Goal: Task Accomplishment & Management: Manage account settings

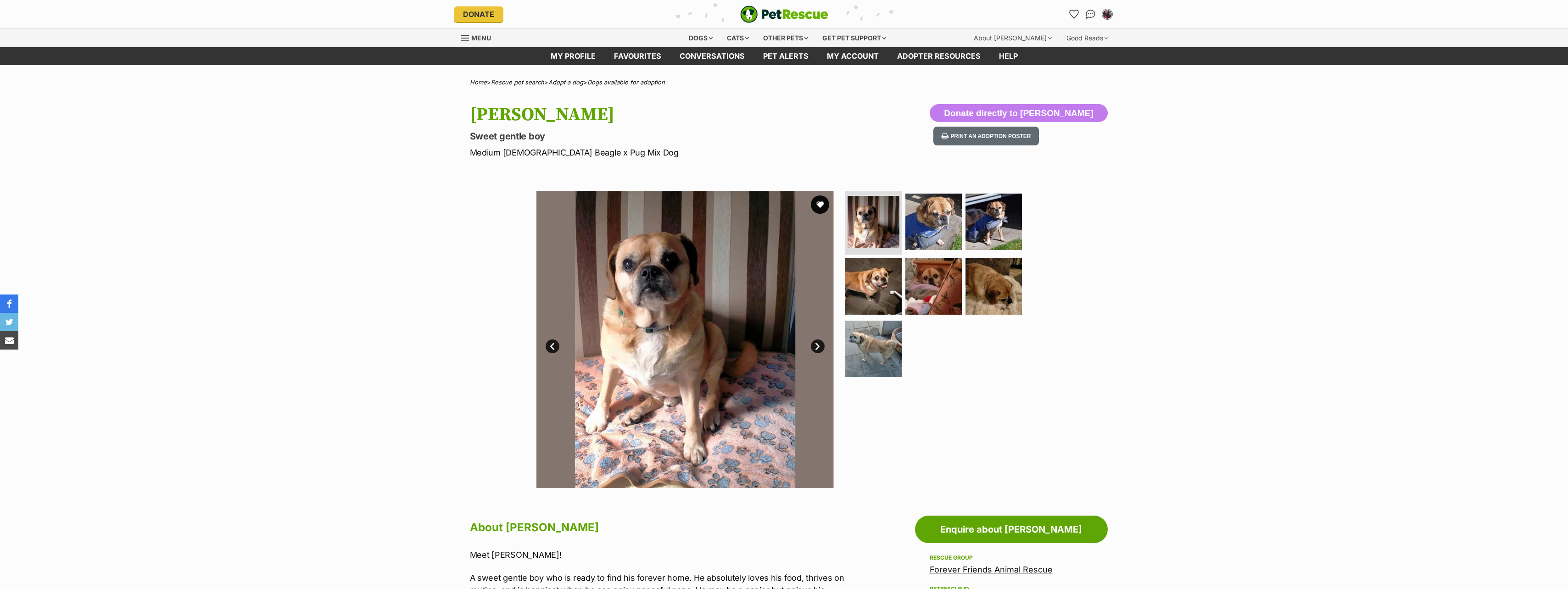
click at [819, 344] on link "Next" at bounding box center [817, 346] width 14 height 14
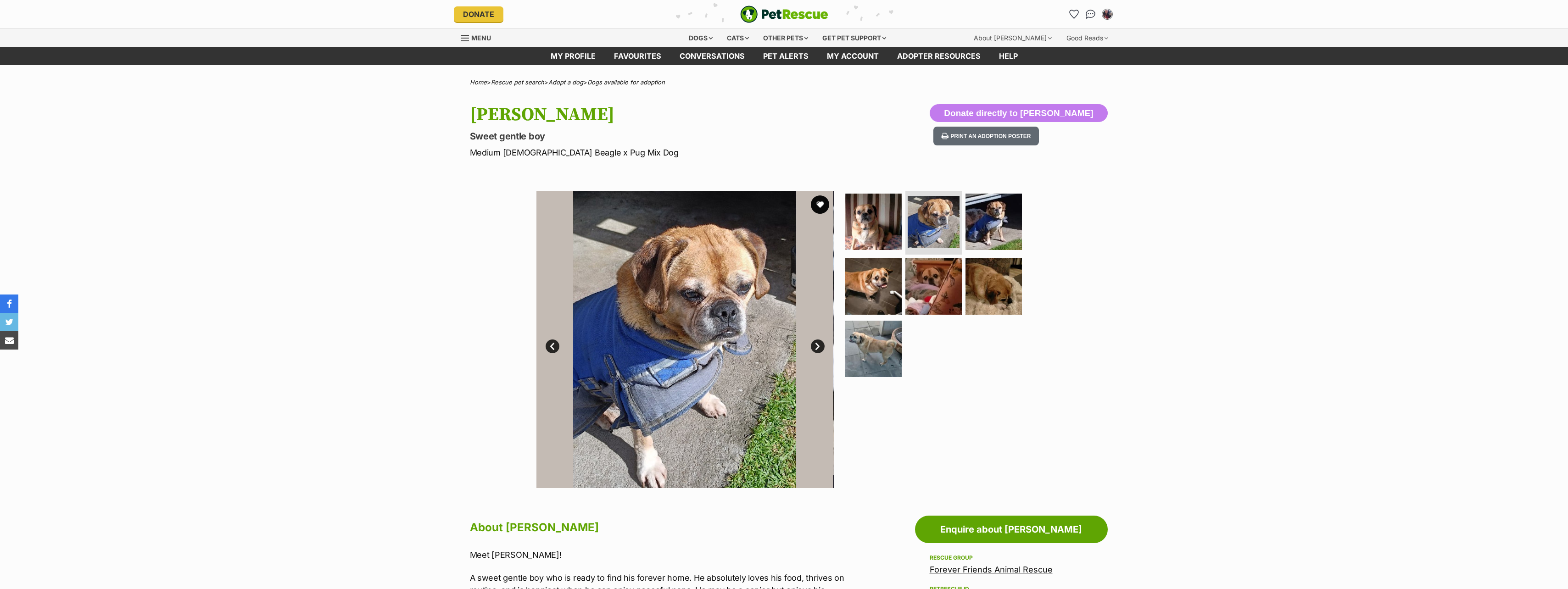
click at [815, 346] on link "Next" at bounding box center [817, 346] width 14 height 14
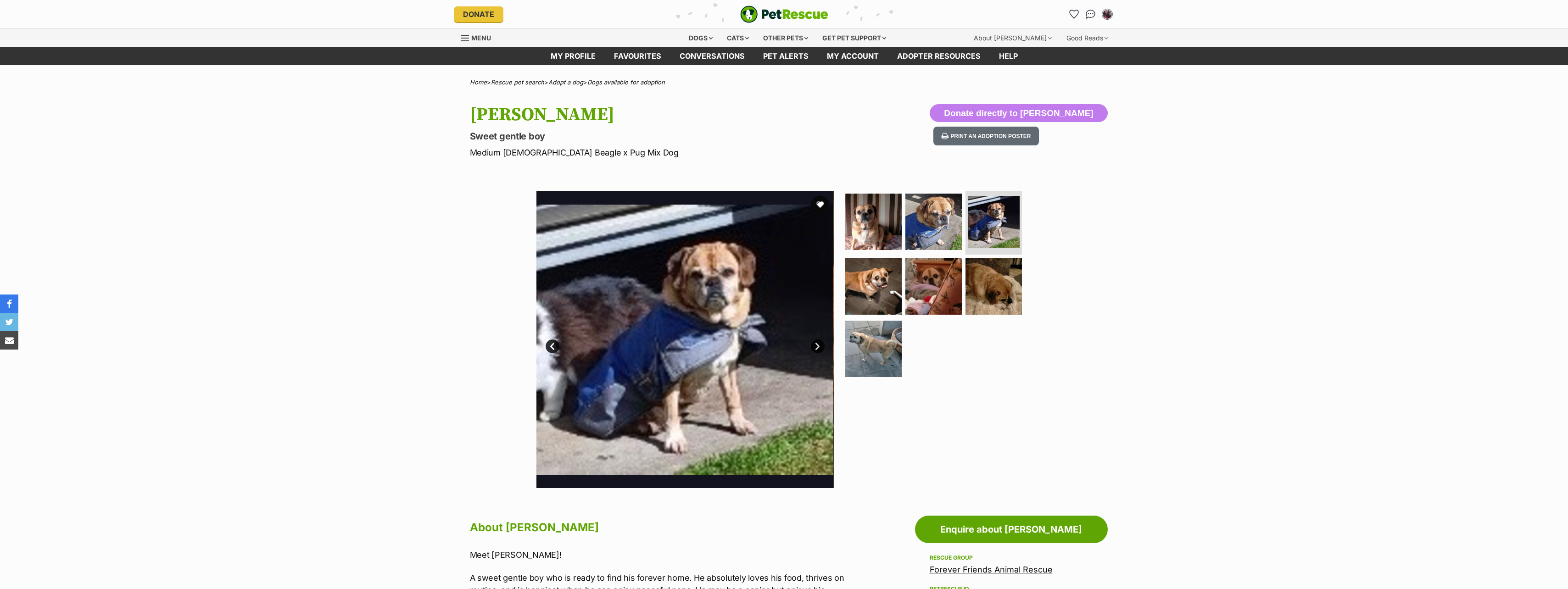
click at [815, 346] on link "Next" at bounding box center [817, 346] width 14 height 14
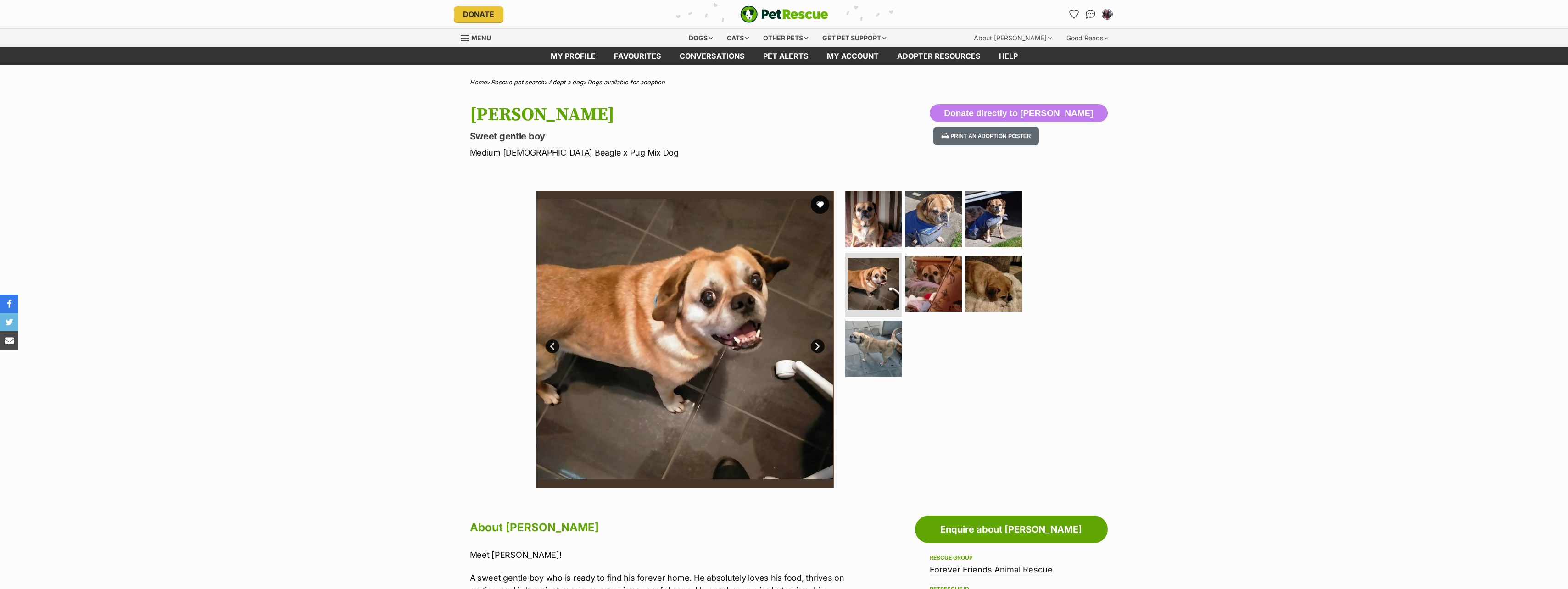
click at [815, 346] on link "Next" at bounding box center [817, 346] width 14 height 14
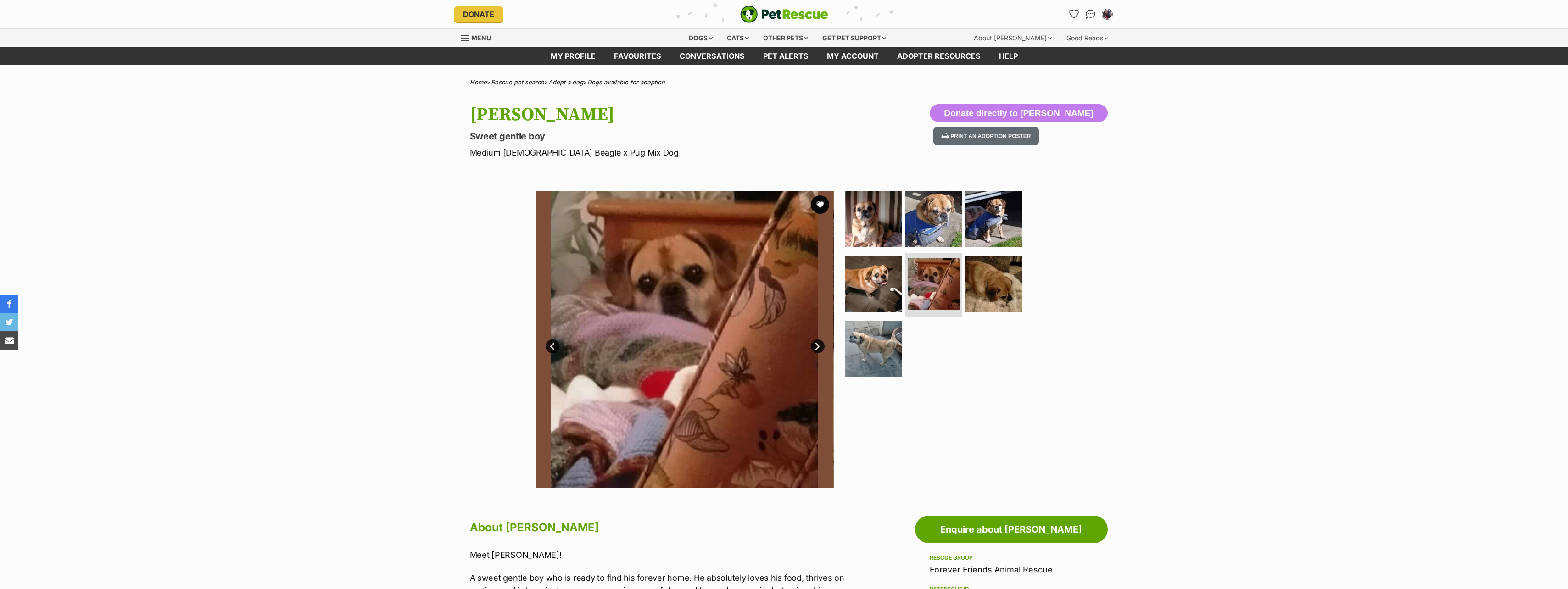
click at [815, 346] on link "Next" at bounding box center [817, 346] width 14 height 14
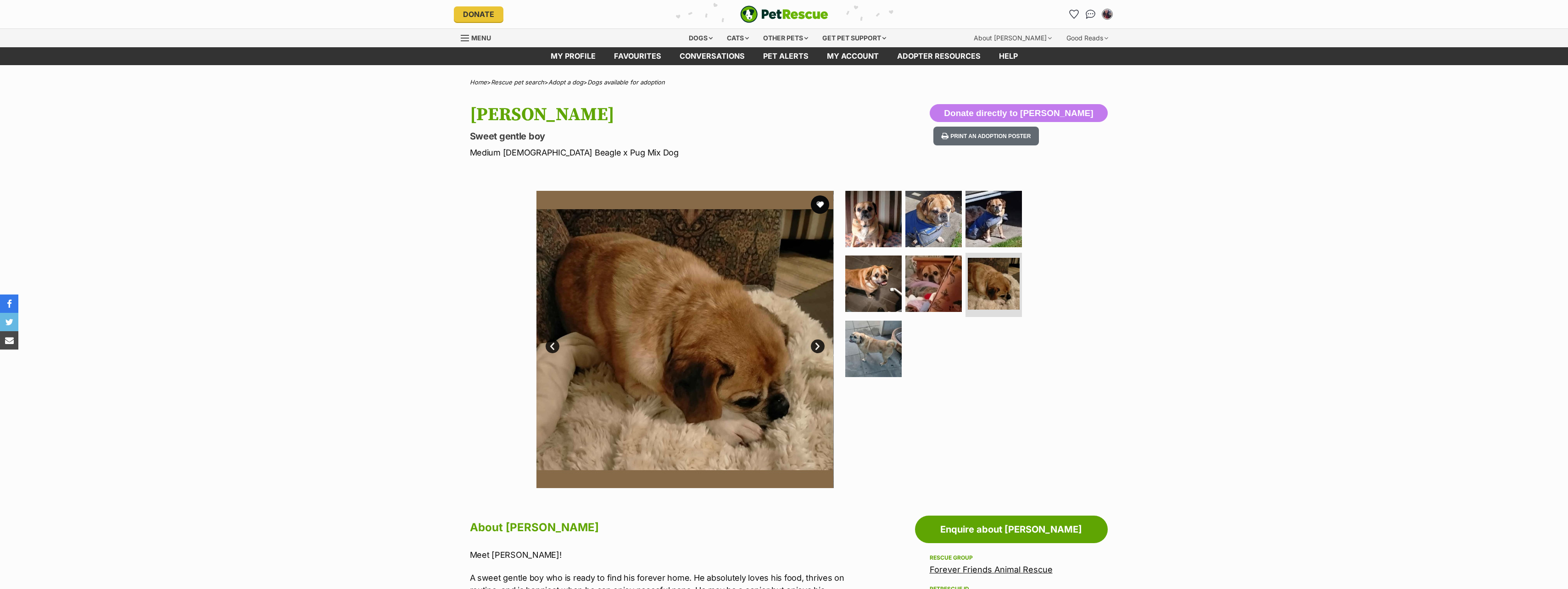
click at [820, 345] on link "Next" at bounding box center [817, 346] width 14 height 14
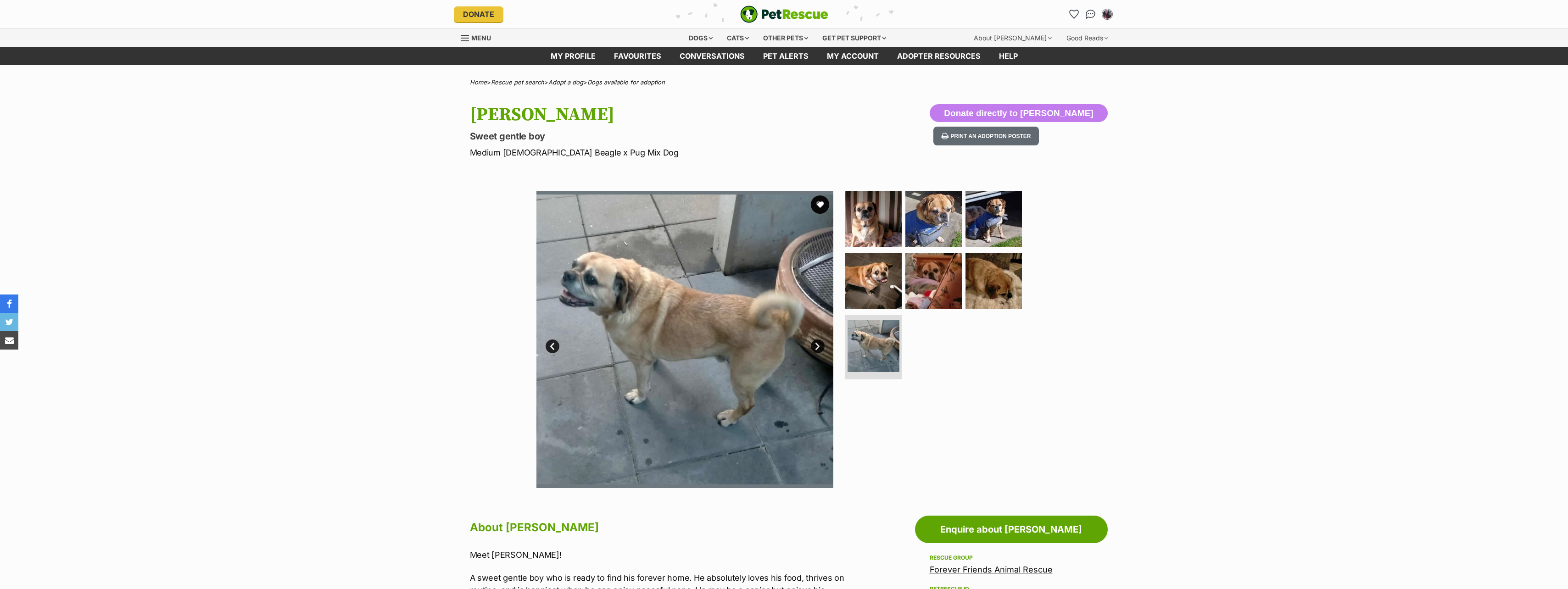
click at [816, 345] on link "Next" at bounding box center [817, 346] width 14 height 14
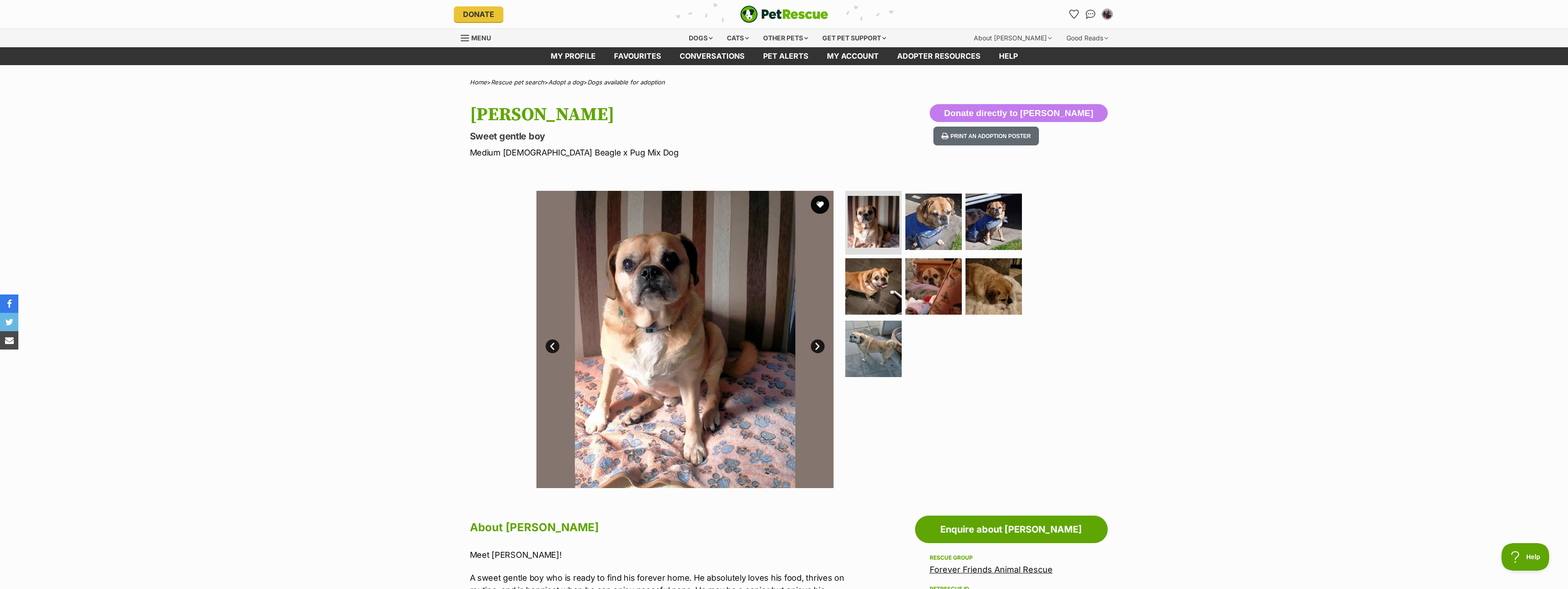
click at [822, 346] on link "Next" at bounding box center [817, 346] width 14 height 14
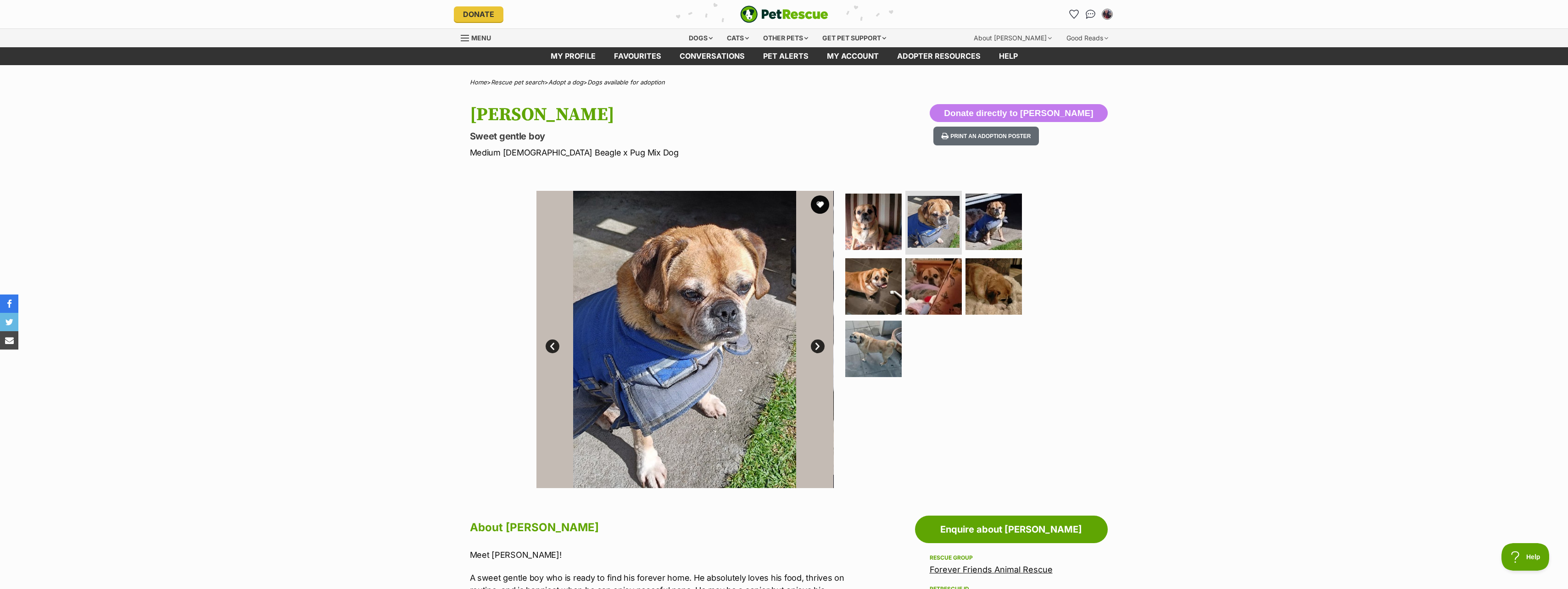
click at [822, 346] on link "Next" at bounding box center [817, 346] width 14 height 14
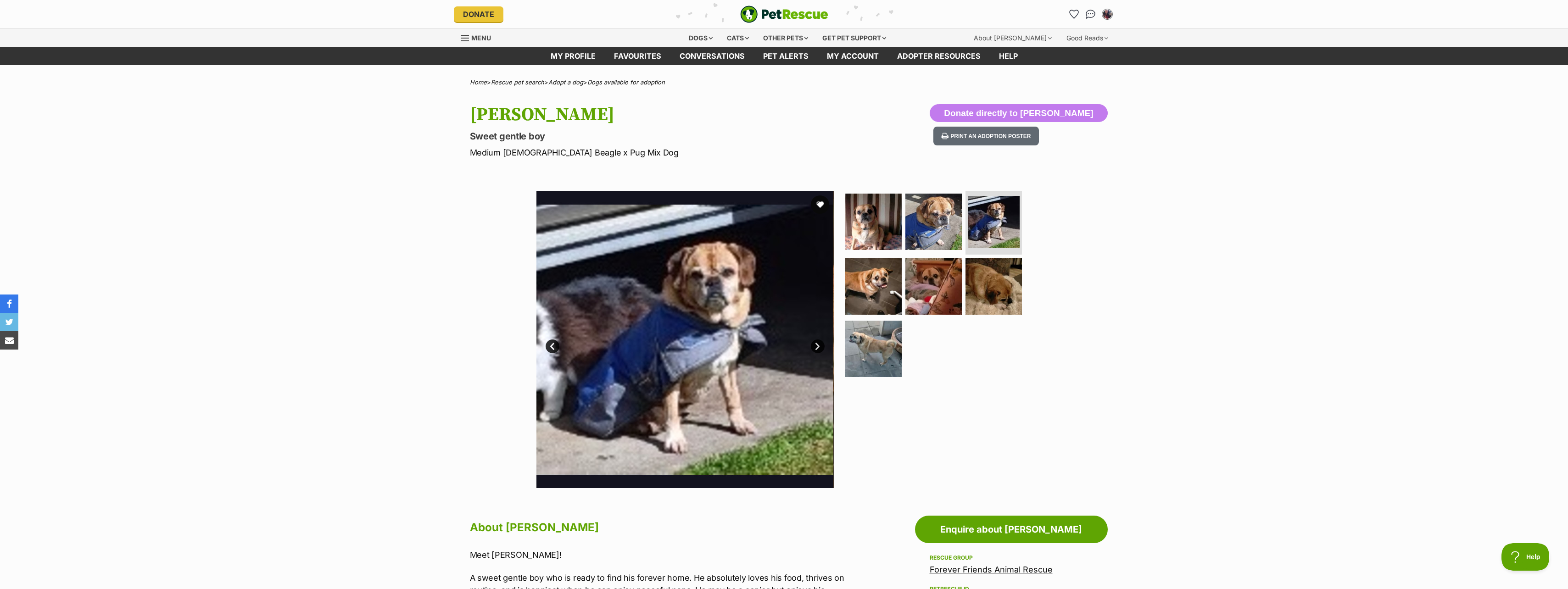
click at [819, 346] on link "Next" at bounding box center [817, 346] width 14 height 14
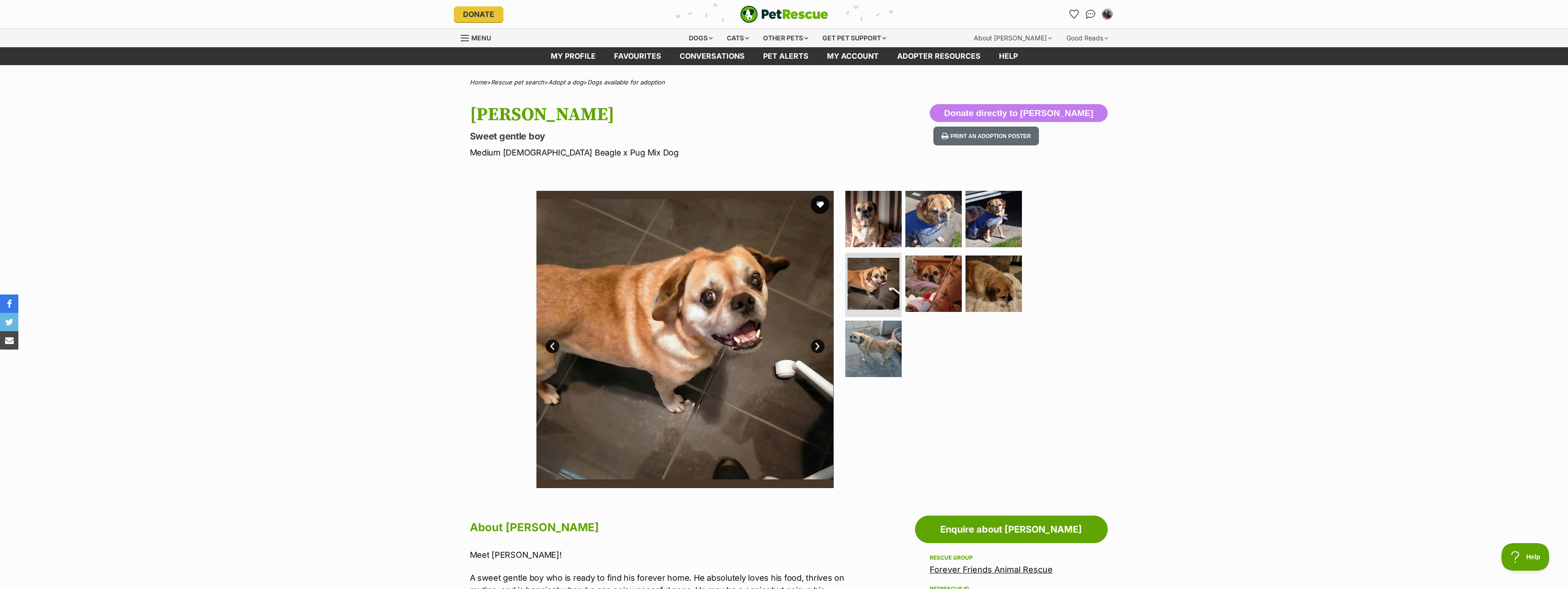
click at [819, 346] on link "Next" at bounding box center [817, 346] width 14 height 14
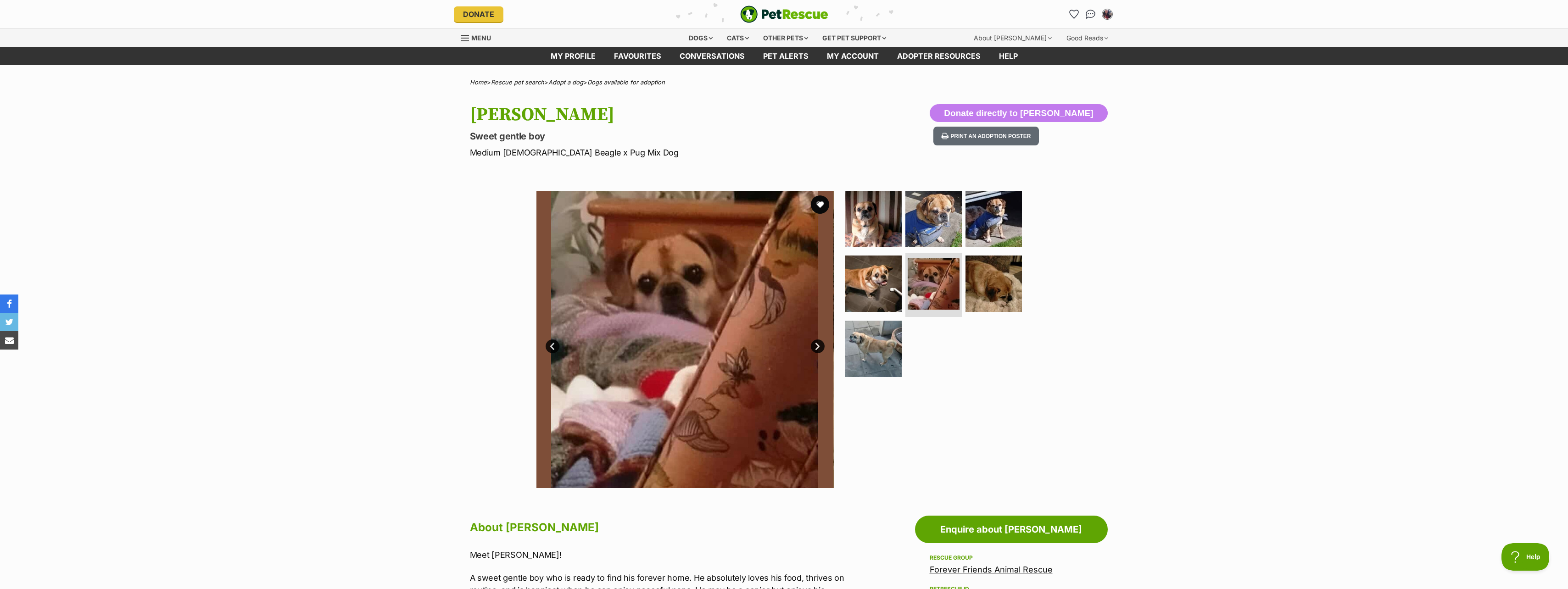
click at [819, 346] on link "Next" at bounding box center [817, 346] width 14 height 14
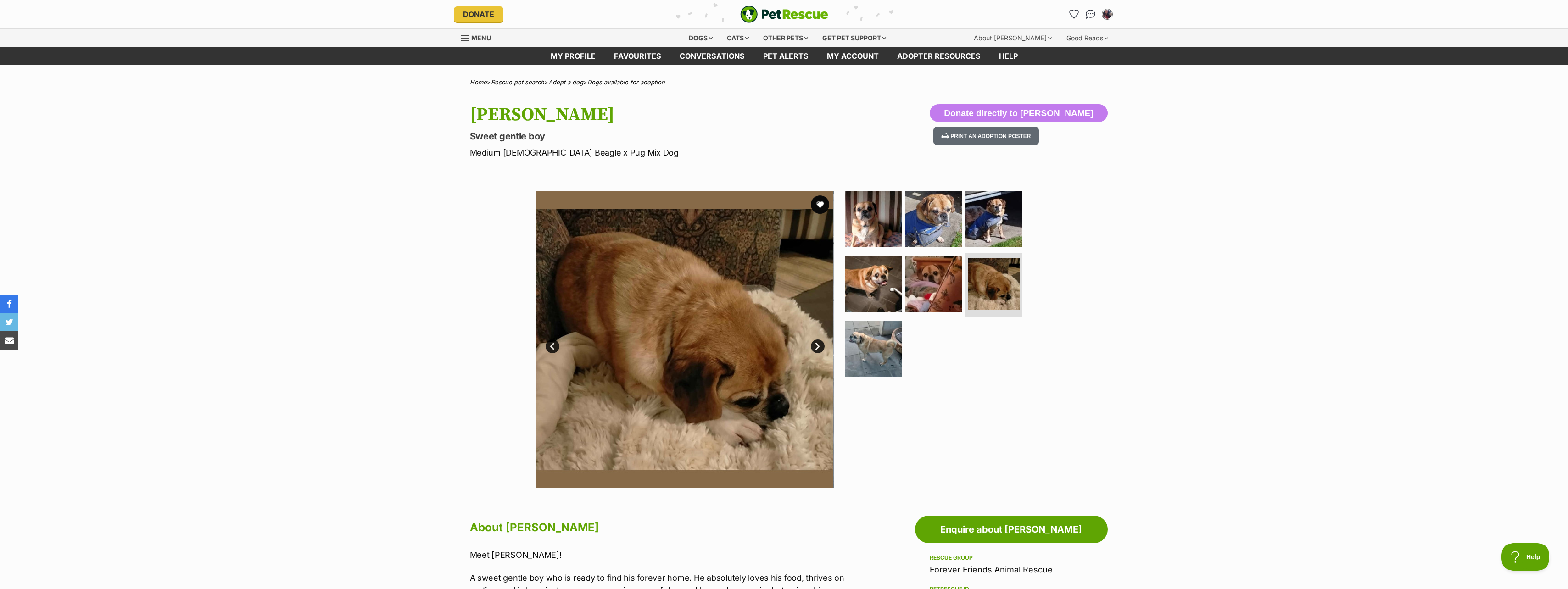
click at [819, 346] on link "Next" at bounding box center [817, 346] width 14 height 14
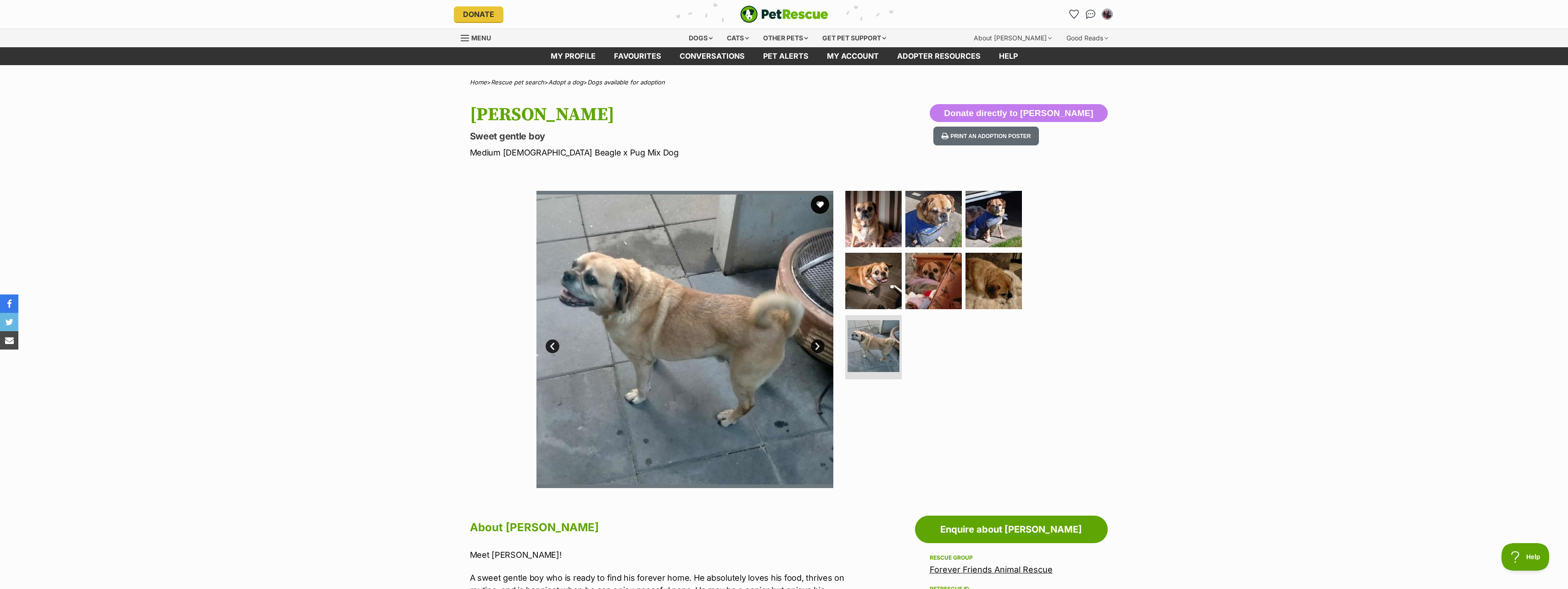
click at [819, 346] on link "Next" at bounding box center [817, 346] width 14 height 14
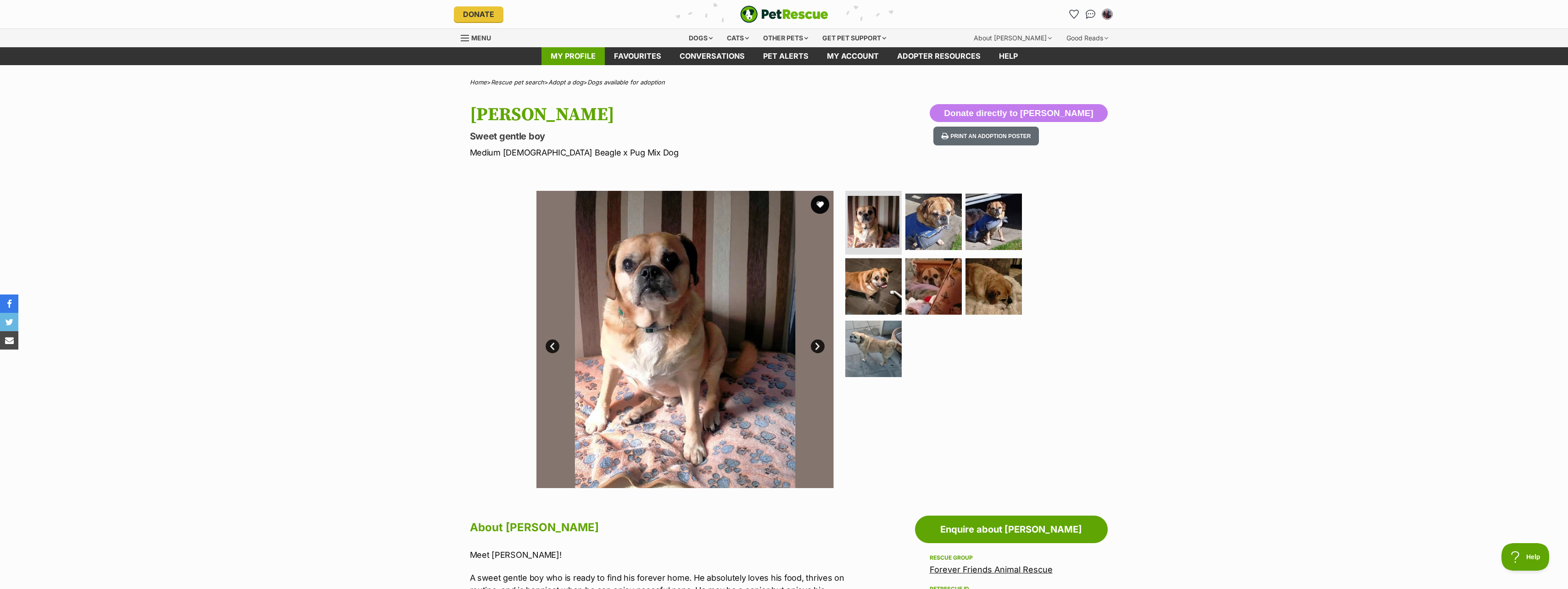
click at [562, 51] on link "My profile" at bounding box center [573, 56] width 64 height 18
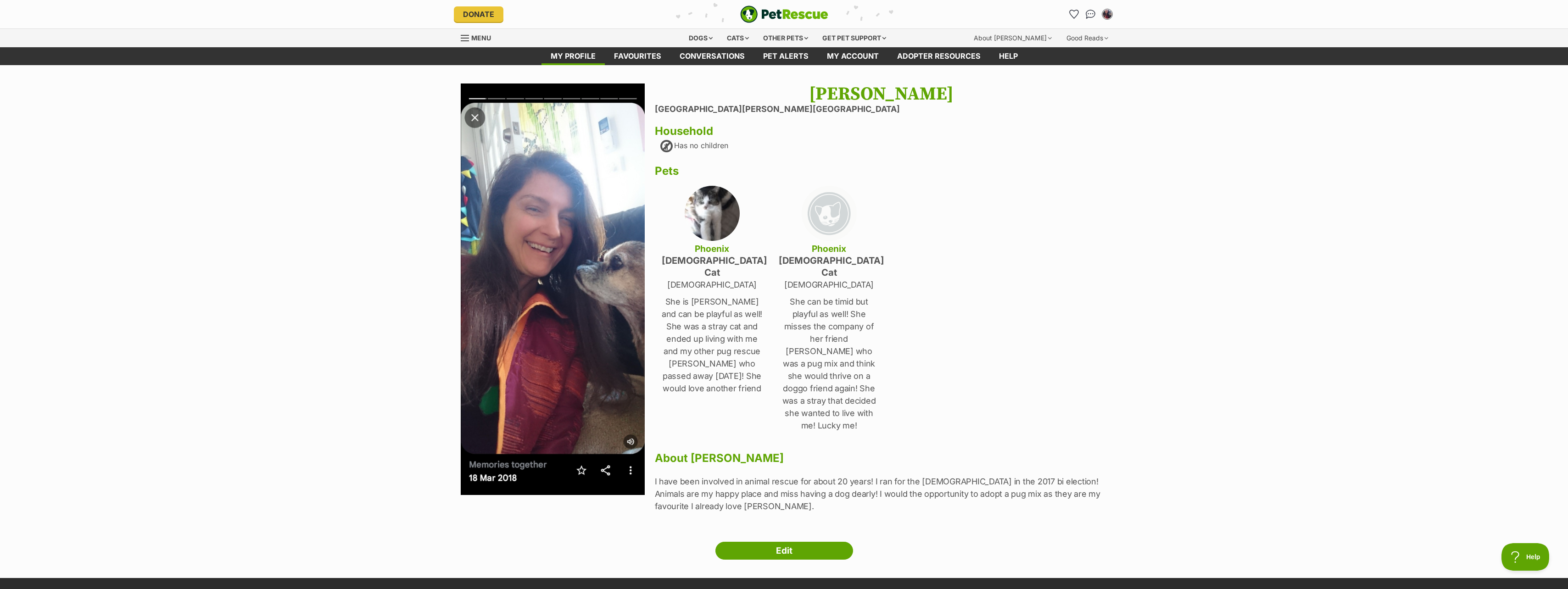
click at [829, 247] on h4 "Phoenix" at bounding box center [829, 249] width 101 height 12
click at [831, 238] on img at bounding box center [829, 213] width 55 height 55
click at [828, 246] on h4 "Phoenix" at bounding box center [829, 249] width 101 height 12
drag, startPoint x: 831, startPoint y: 301, endPoint x: 775, endPoint y: 444, distance: 153.6
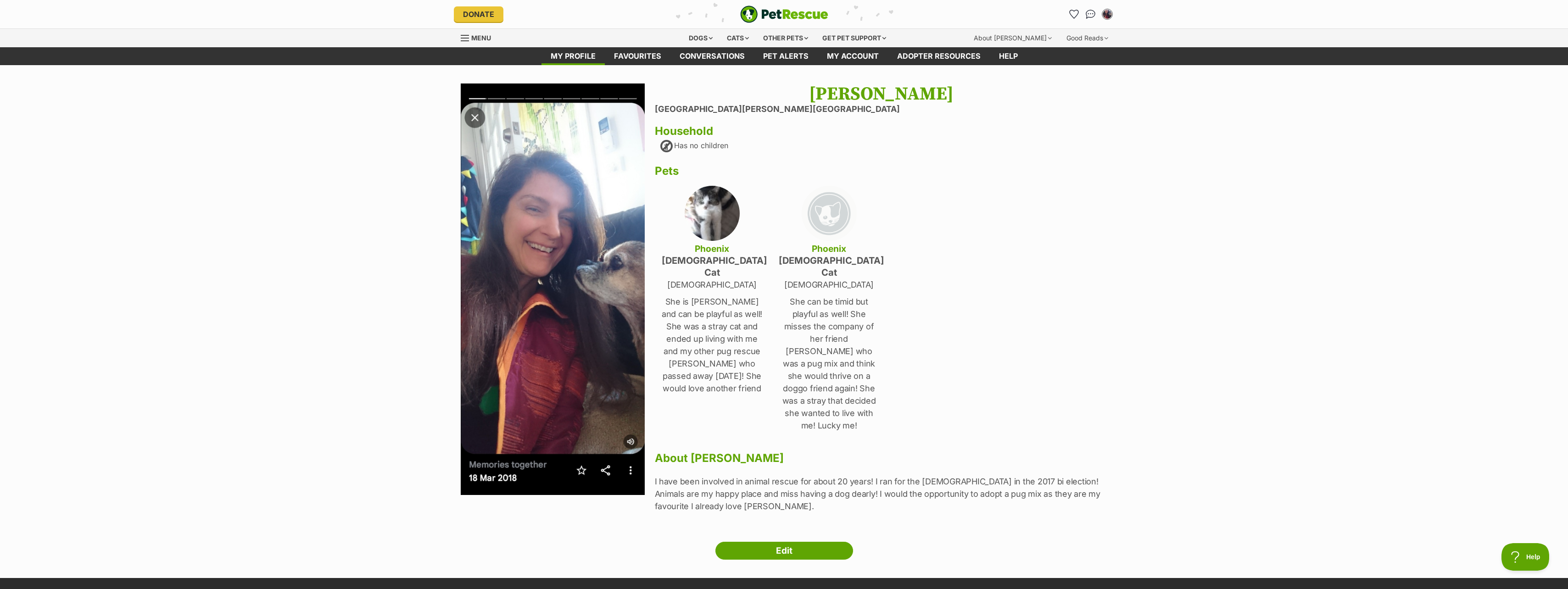
click at [832, 328] on p "She can be timid but playful as well! She misses the company of her friend [PER…" at bounding box center [829, 363] width 101 height 136
click at [770, 541] on link "Edit" at bounding box center [784, 551] width 138 height 18
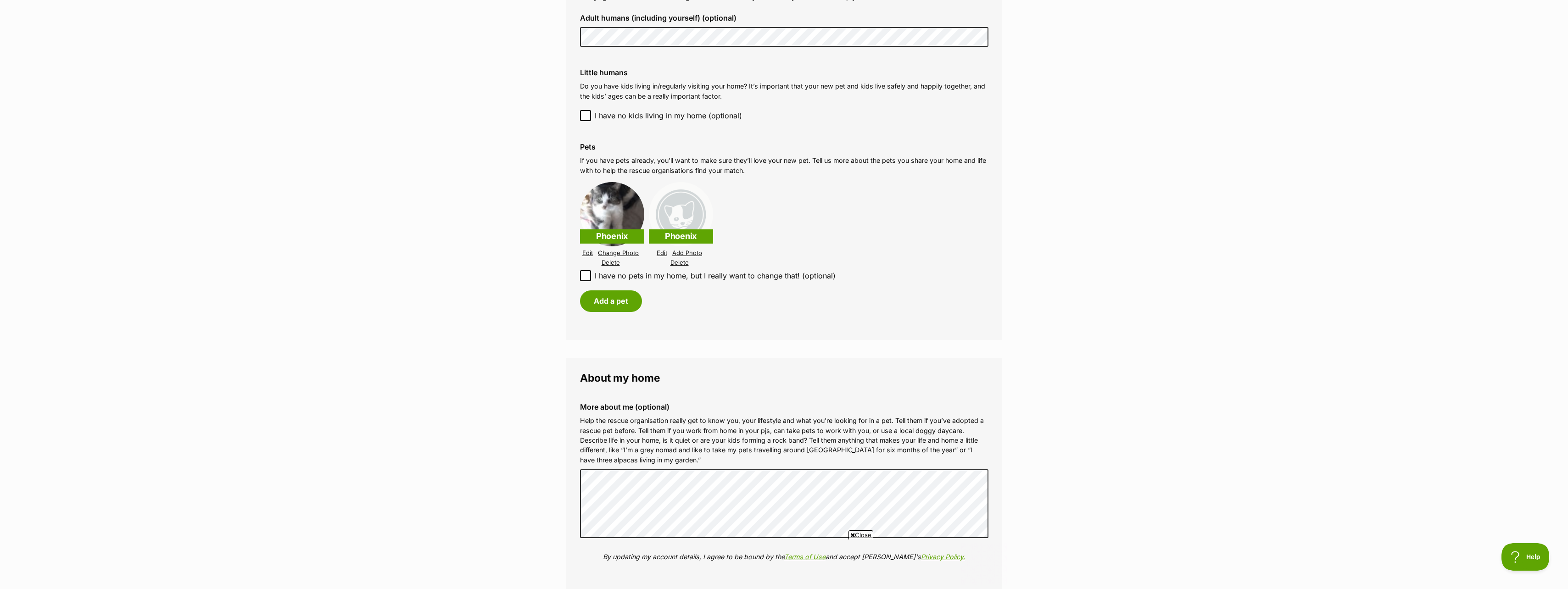
scroll to position [852, 0]
click at [585, 251] on link "Edit" at bounding box center [587, 254] width 10 height 7
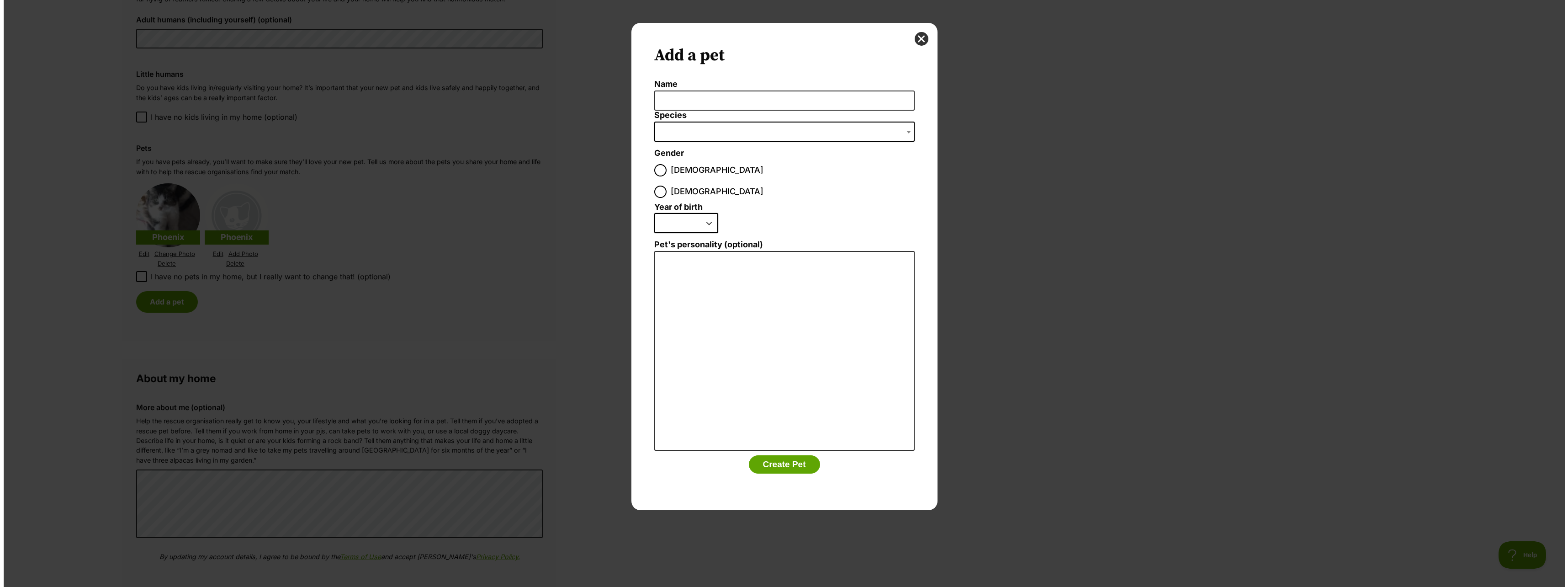
scroll to position [0, 0]
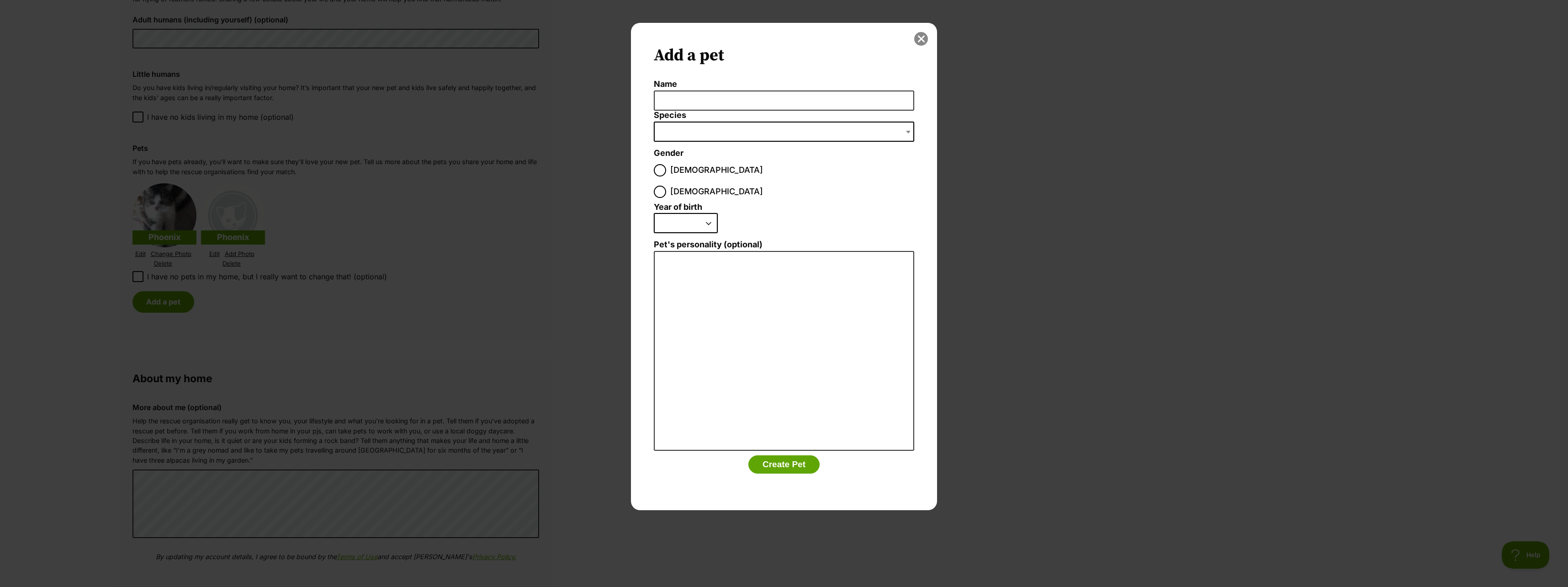
click at [919, 34] on button "close" at bounding box center [921, 39] width 14 height 14
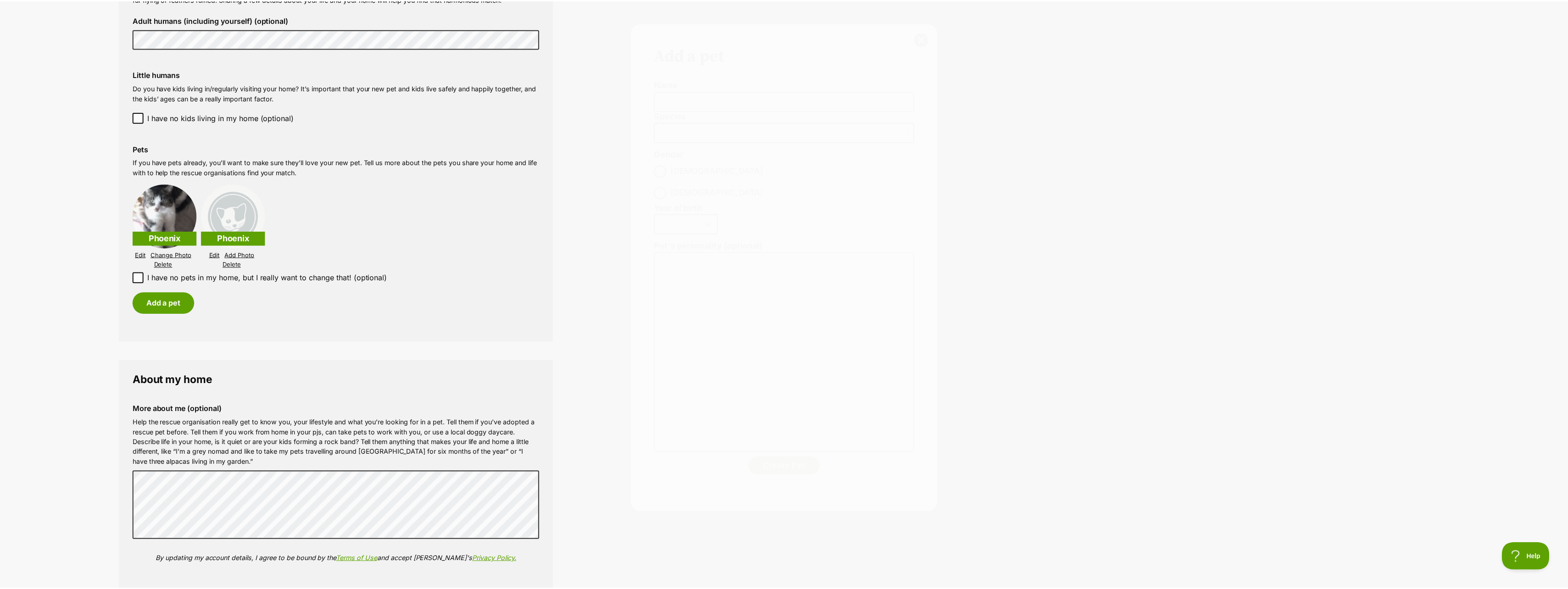
scroll to position [852, 0]
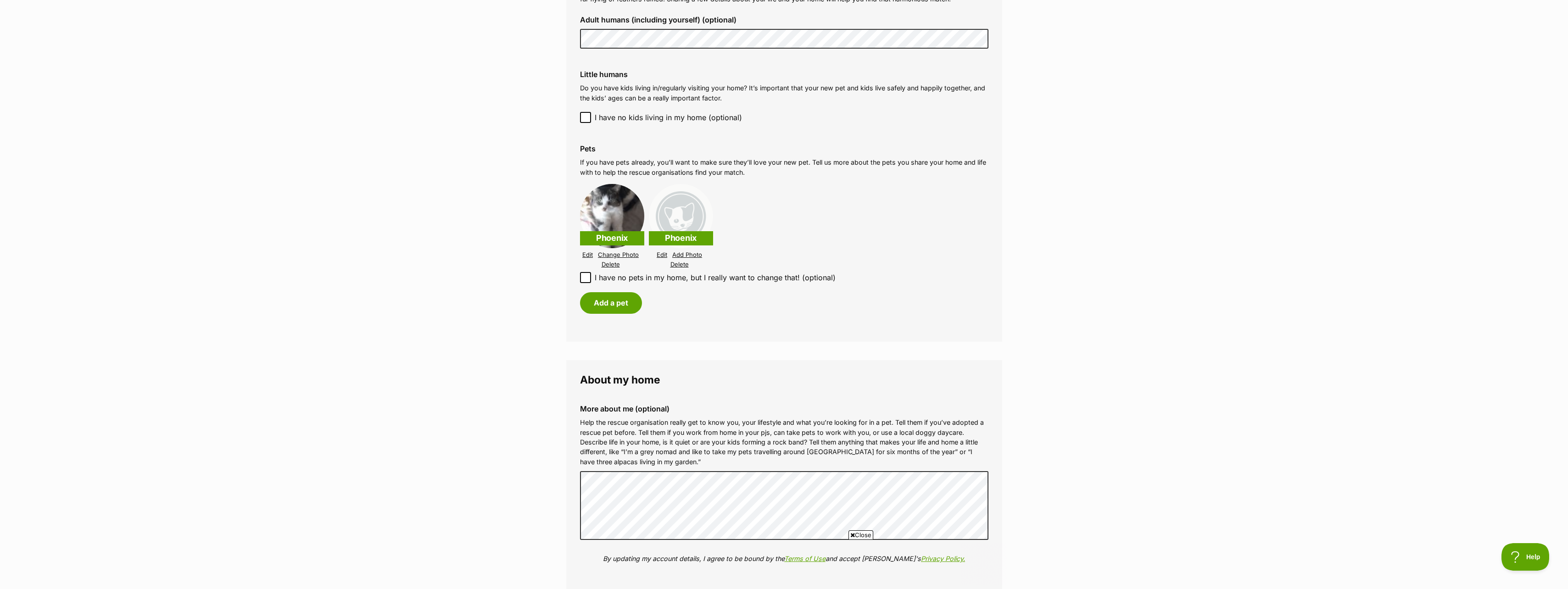
click at [663, 251] on link "Edit" at bounding box center [661, 254] width 10 height 7
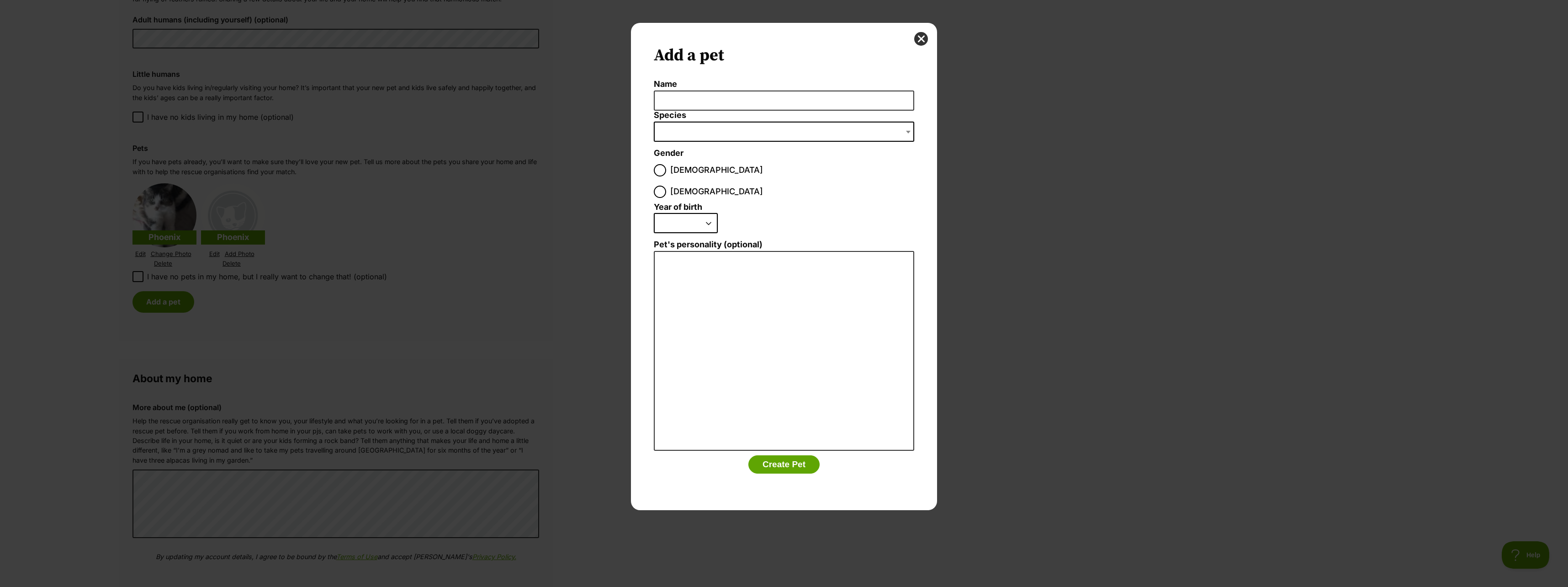
scroll to position [0, 0]
click at [919, 36] on button "close" at bounding box center [921, 39] width 14 height 14
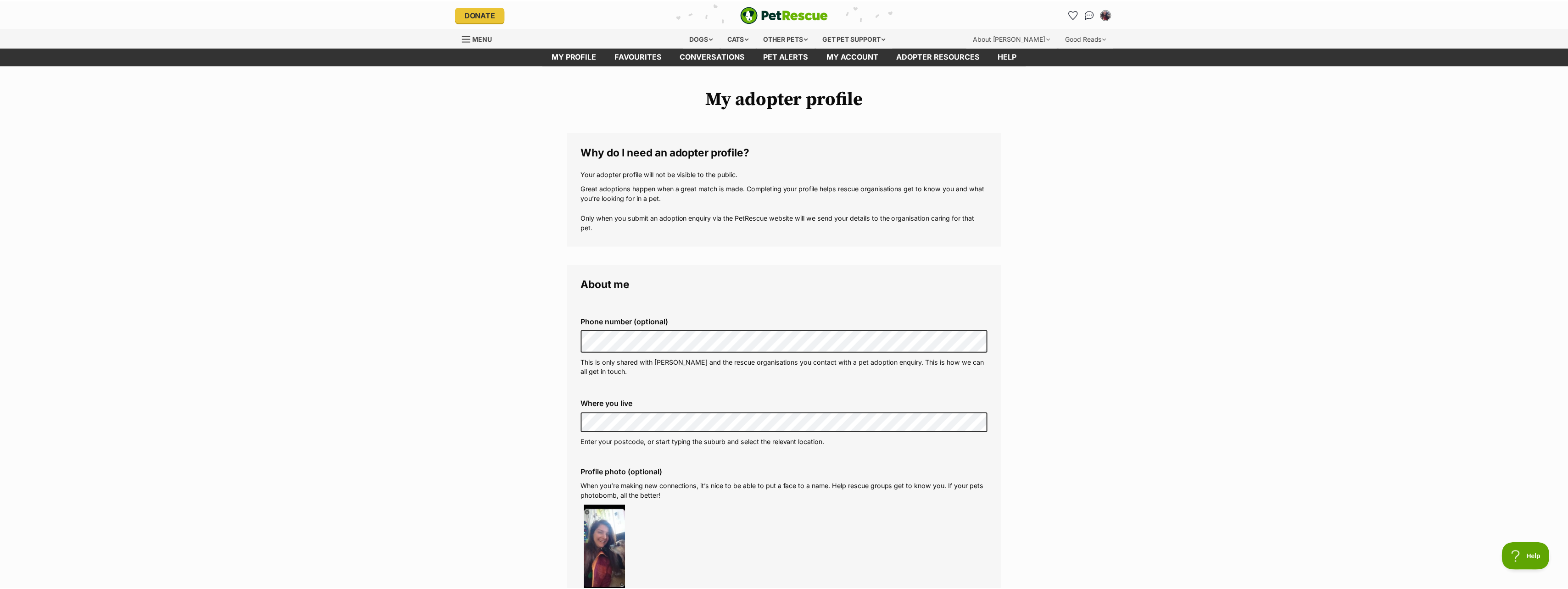
scroll to position [852, 0]
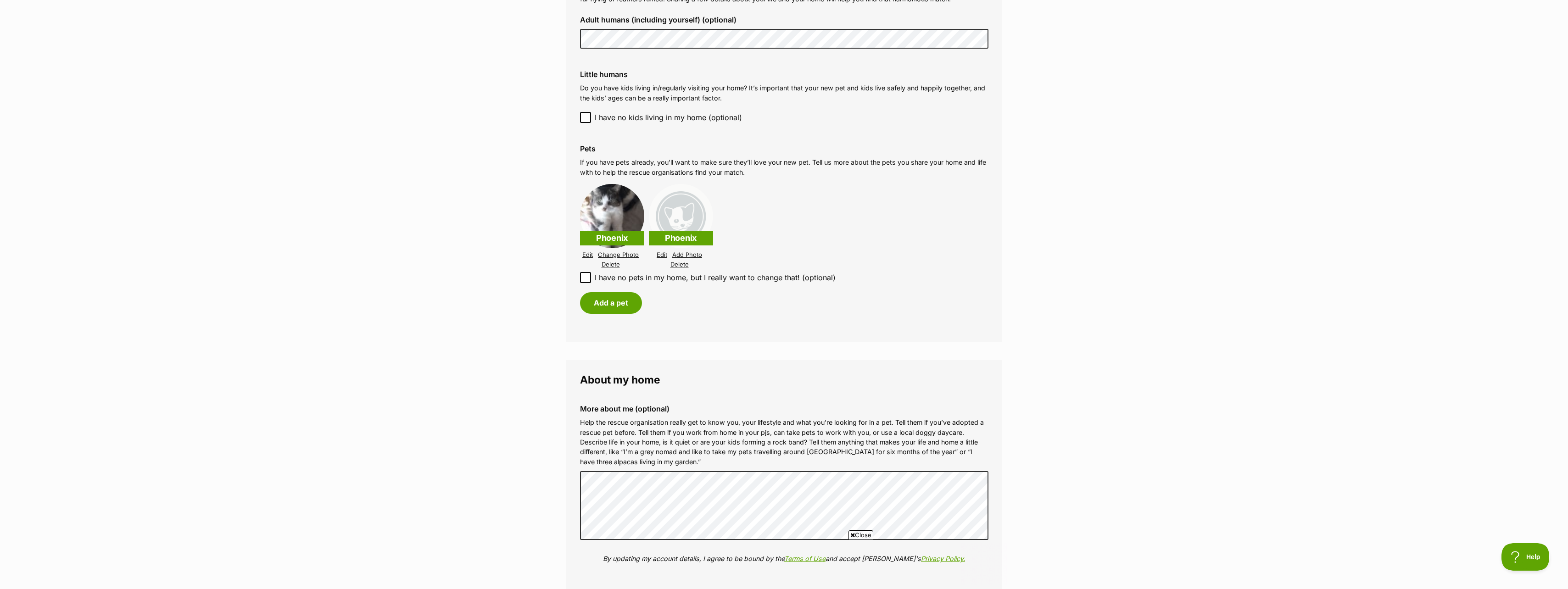
click at [680, 261] on link "Delete" at bounding box center [680, 264] width 18 height 7
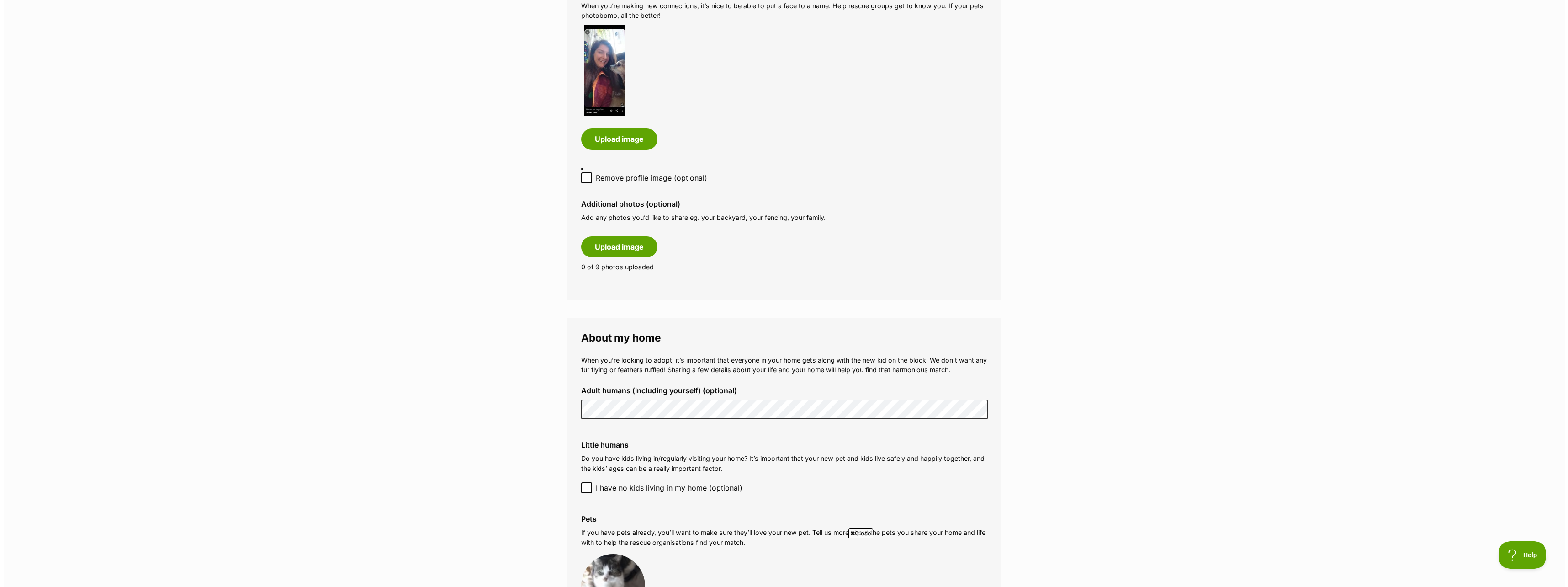
scroll to position [430, 0]
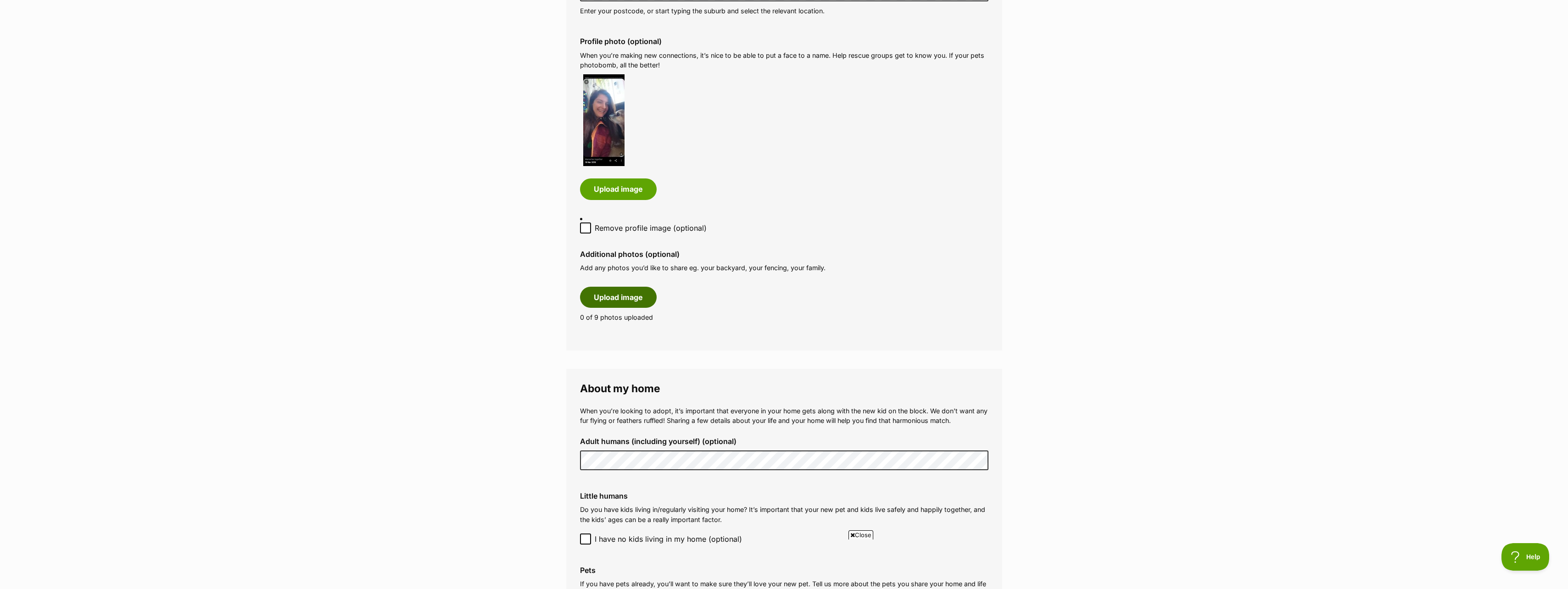
drag, startPoint x: 611, startPoint y: 288, endPoint x: 623, endPoint y: 288, distance: 12.0
click at [620, 288] on button "Upload image" at bounding box center [618, 297] width 76 height 21
drag, startPoint x: 622, startPoint y: 297, endPoint x: 628, endPoint y: 296, distance: 6.1
click at [628, 296] on button "Upload image" at bounding box center [618, 297] width 76 height 21
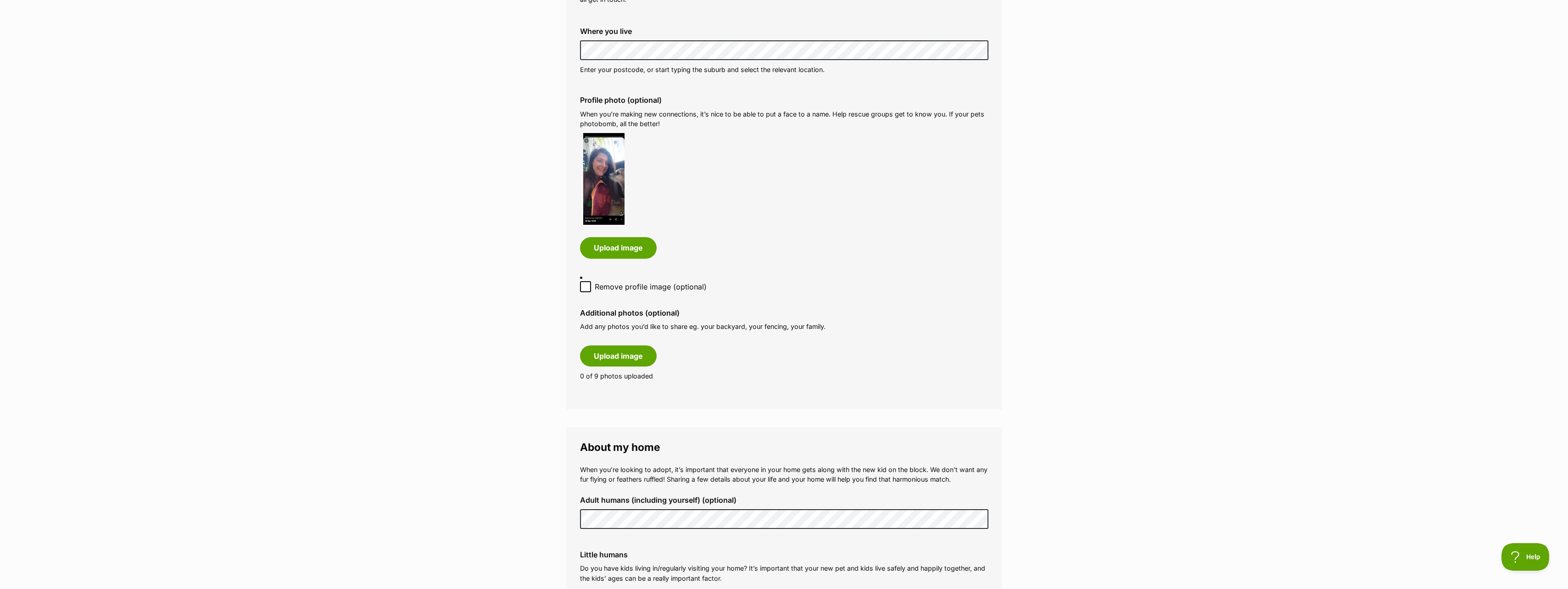
scroll to position [0, 0]
